Goal: Information Seeking & Learning: Learn about a topic

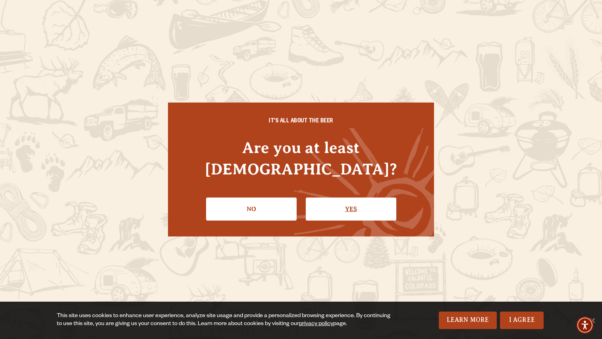
click at [367, 203] on link "Yes" at bounding box center [351, 208] width 91 height 23
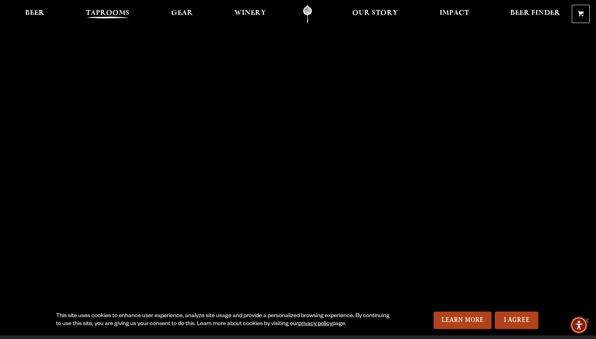
click at [94, 7] on link "Taprooms" at bounding box center [108, 14] width 54 height 18
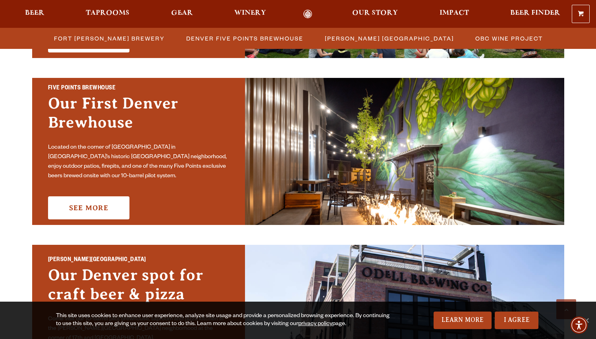
scroll to position [318, 0]
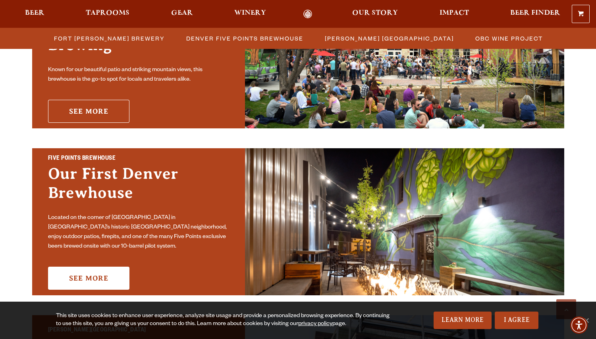
click at [110, 101] on link "See More" at bounding box center [88, 111] width 81 height 23
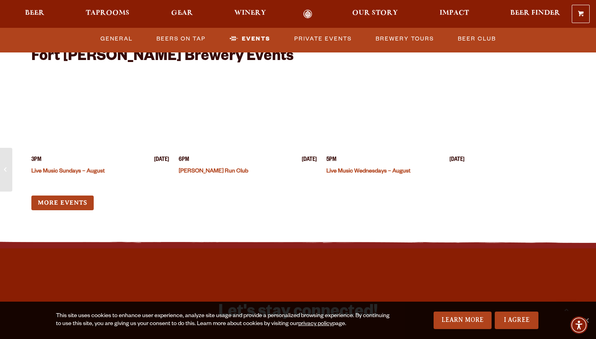
scroll to position [3018, 0]
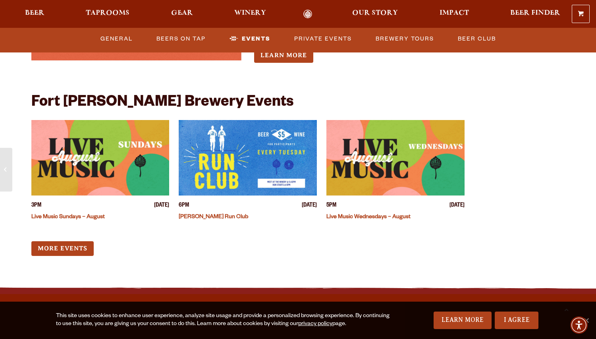
click at [410, 214] on link "Live Music Wednesdays – August" at bounding box center [368, 217] width 84 height 6
